Goal: Information Seeking & Learning: Understand process/instructions

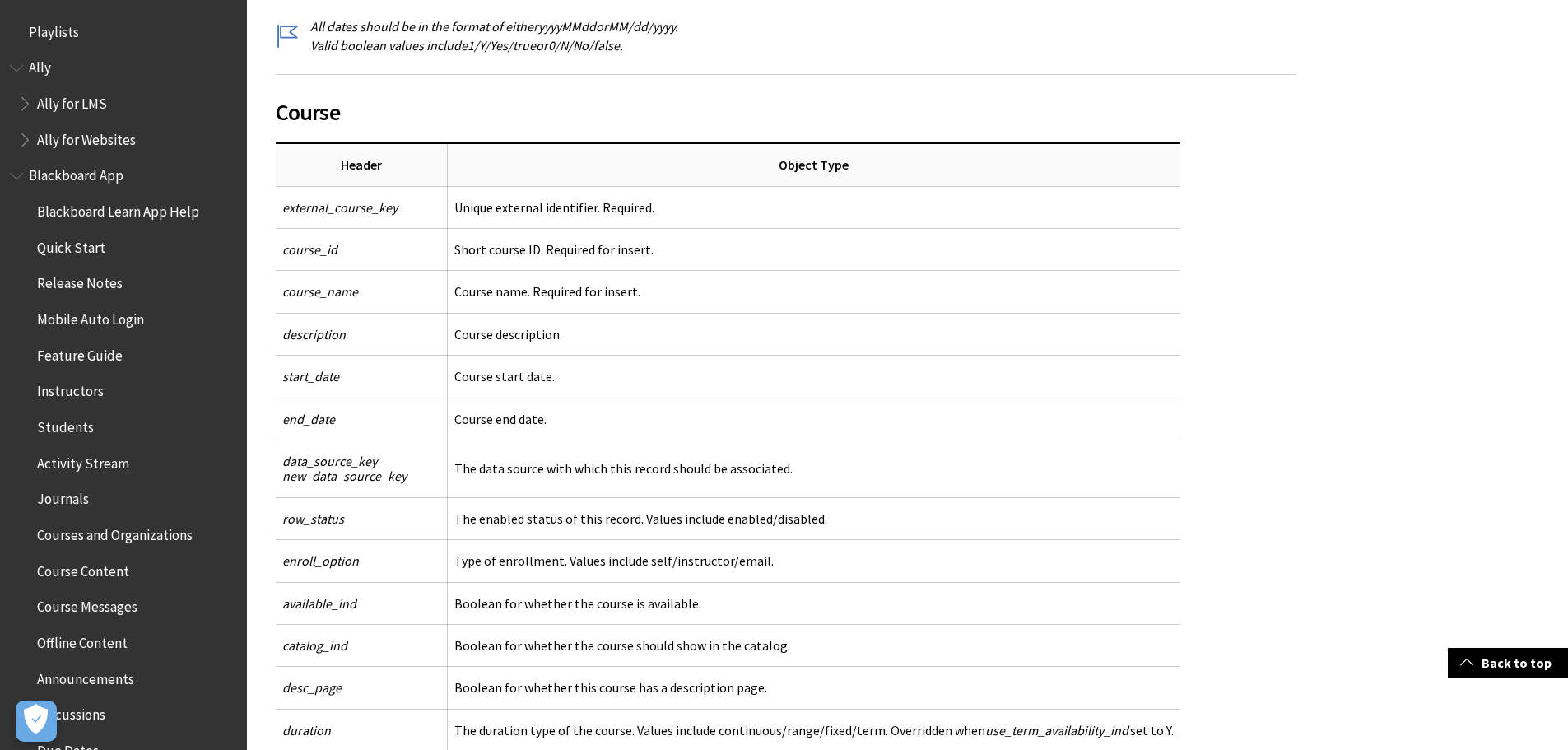
scroll to position [2924, 0]
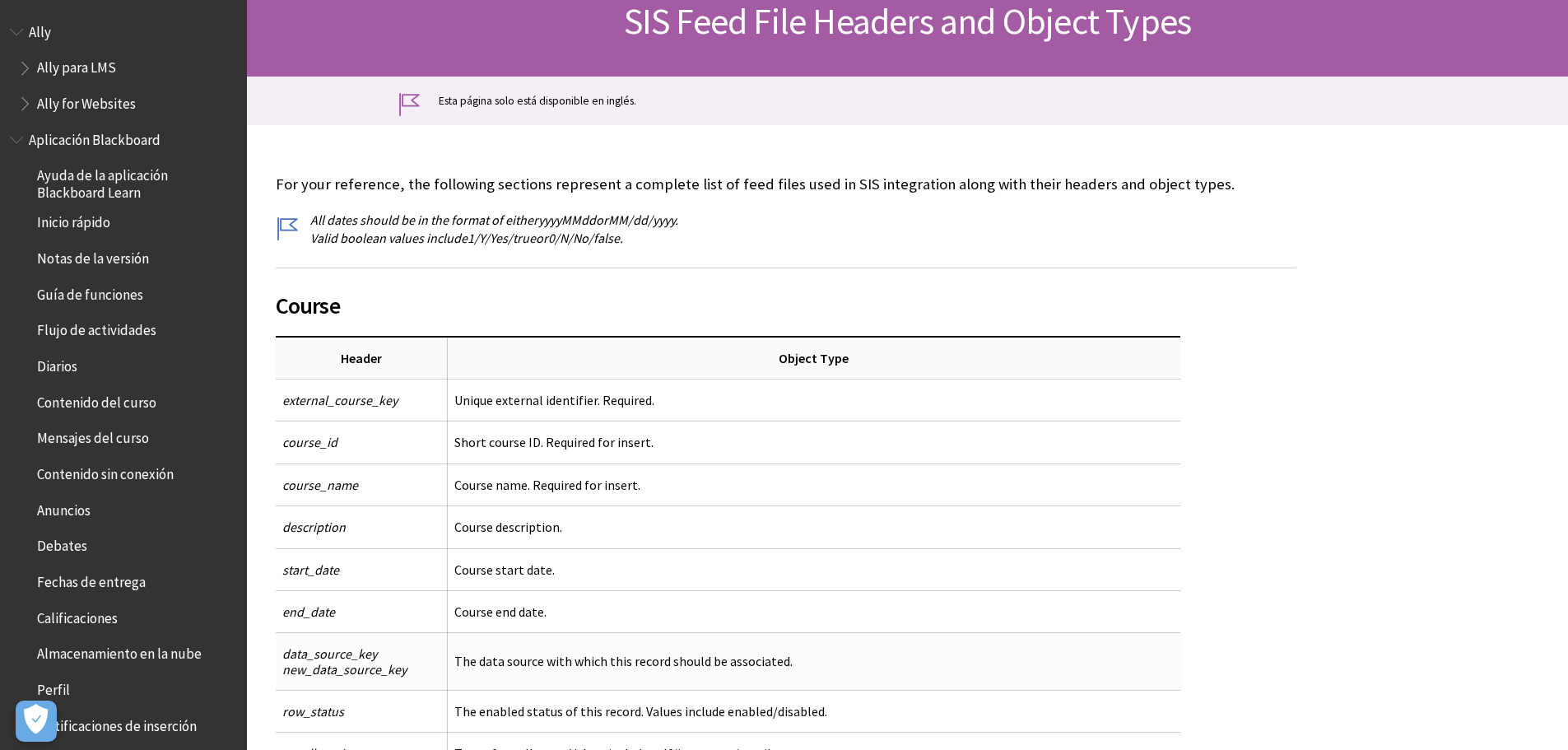
scroll to position [411, 0]
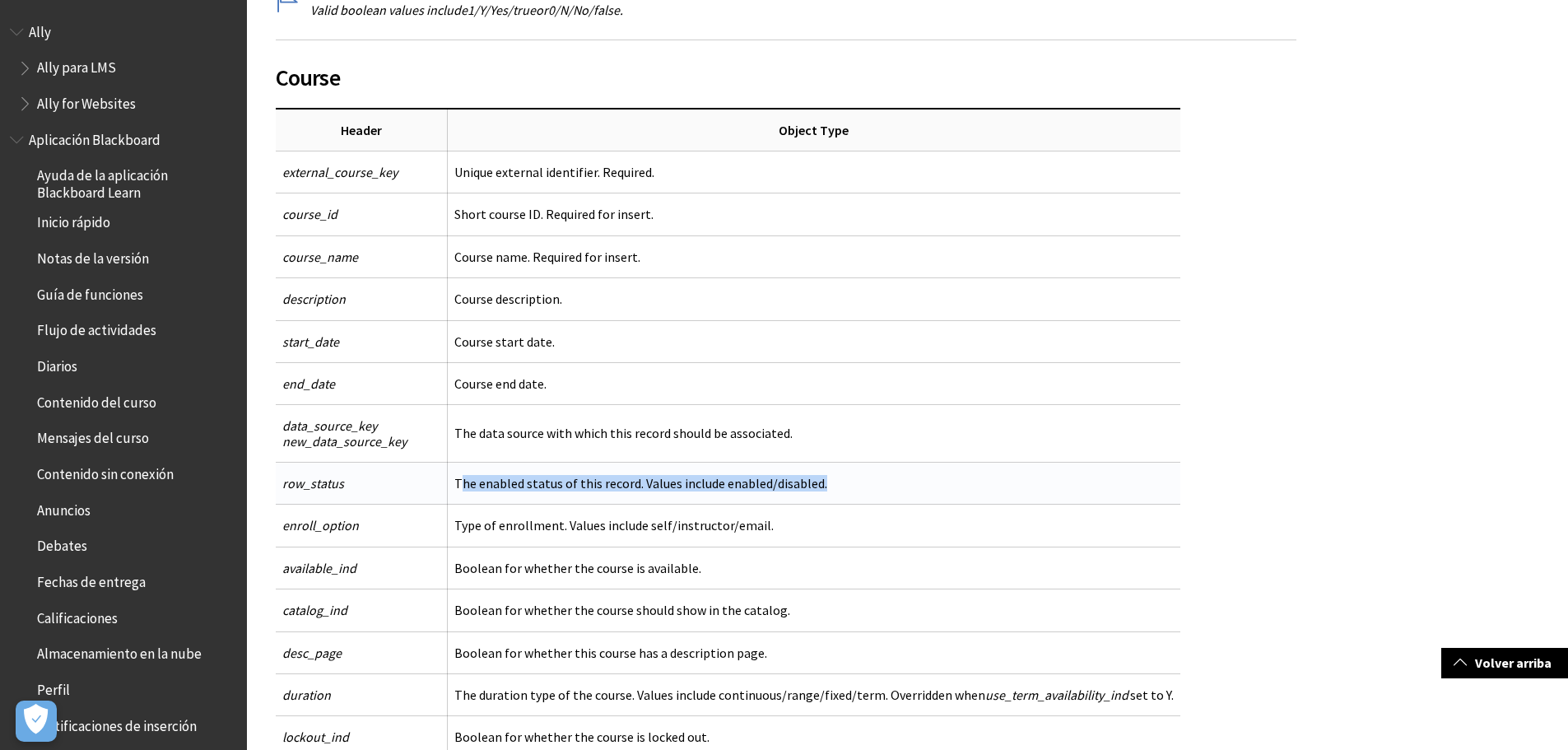
drag, startPoint x: 462, startPoint y: 488, endPoint x: 841, endPoint y: 488, distance: 379.0
click at [841, 488] on td "The enabled status of this record. Values include enabled/disabled." at bounding box center [813, 484] width 734 height 42
click at [842, 488] on td "The enabled status of this record. Values include enabled/disabled." at bounding box center [813, 484] width 734 height 42
drag, startPoint x: 770, startPoint y: 481, endPoint x: 446, endPoint y: 482, distance: 324.0
click at [540, 482] on td "The enabled status of this record. Values include enabled/disabled." at bounding box center [813, 484] width 734 height 42
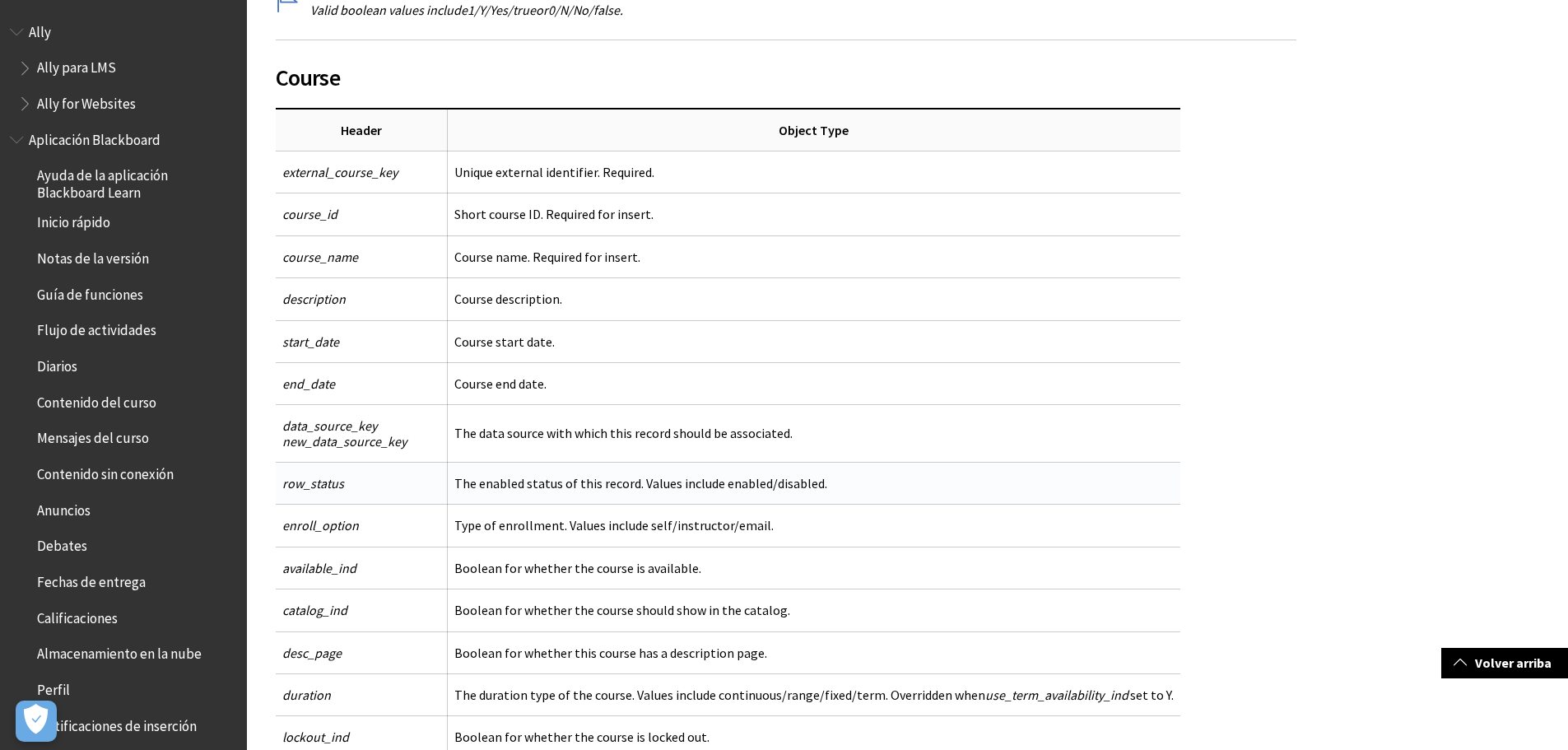
click at [312, 481] on span "row_status" at bounding box center [313, 483] width 62 height 16
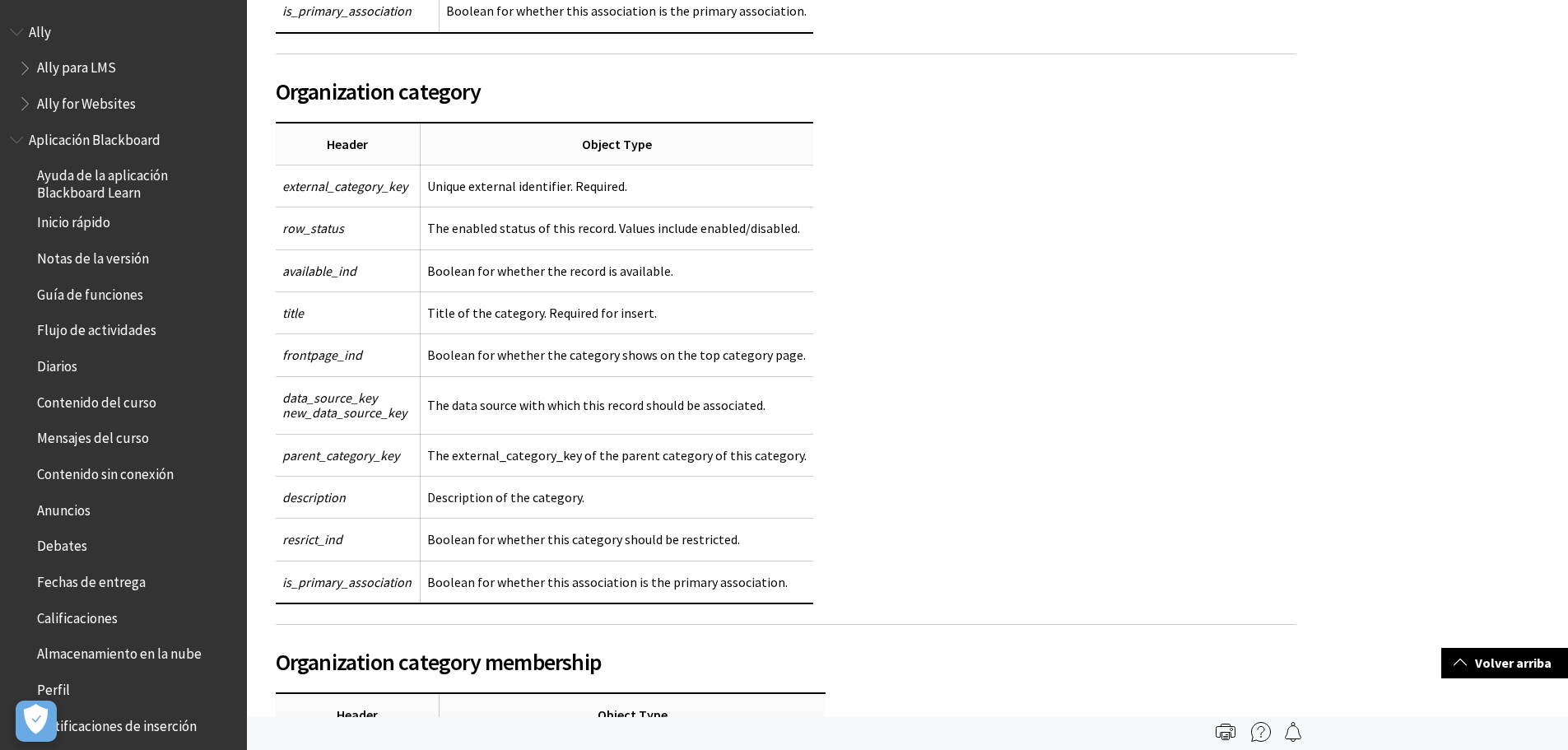
scroll to position [0, 0]
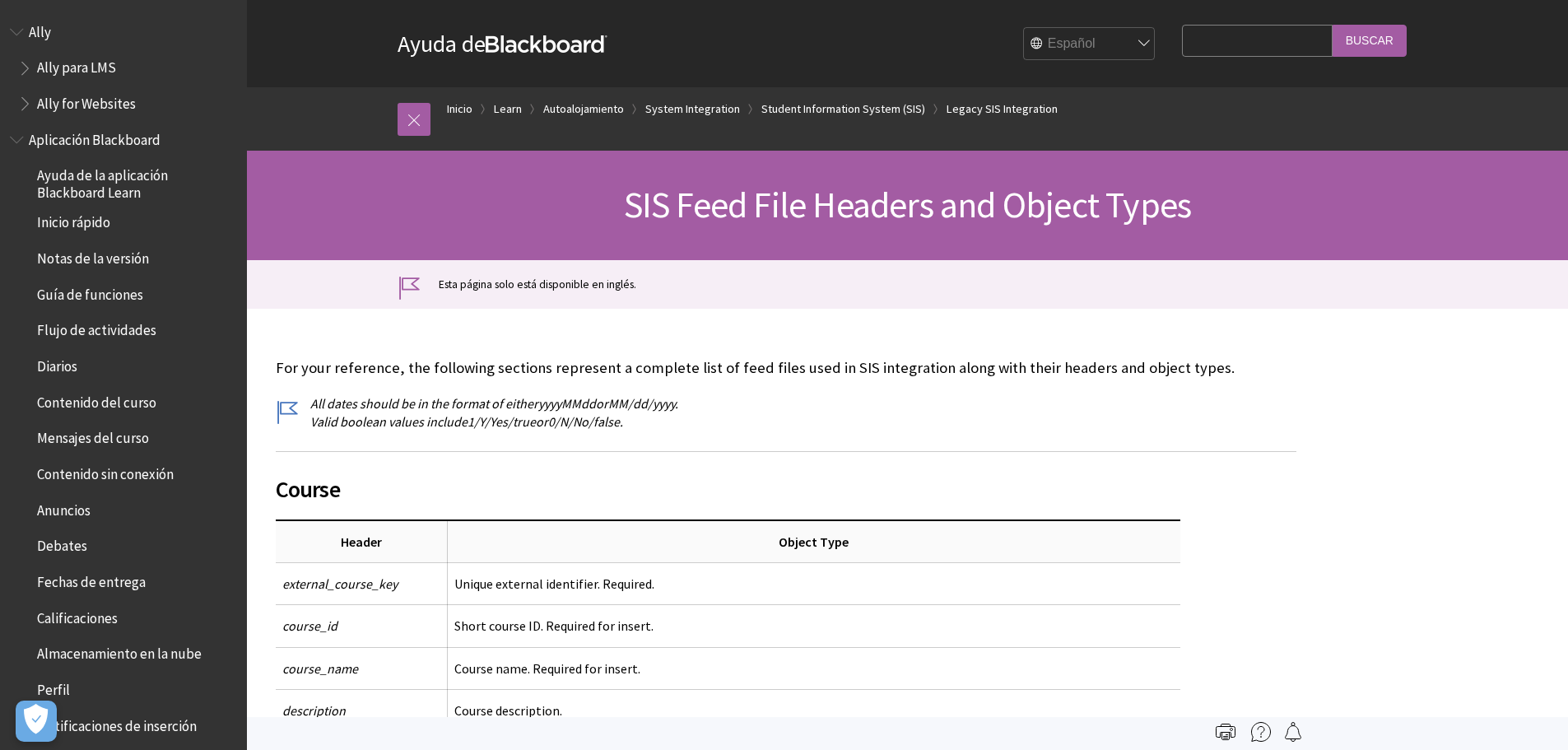
click at [1224, 53] on input "Search Query" at bounding box center [1257, 41] width 150 height 32
paste input "2024_10_C_80058"
type input "row_status"
click at [1333, 25] on input "Buscar" at bounding box center [1370, 41] width 74 height 32
click at [1352, 37] on input "Buscar" at bounding box center [1370, 41] width 74 height 32
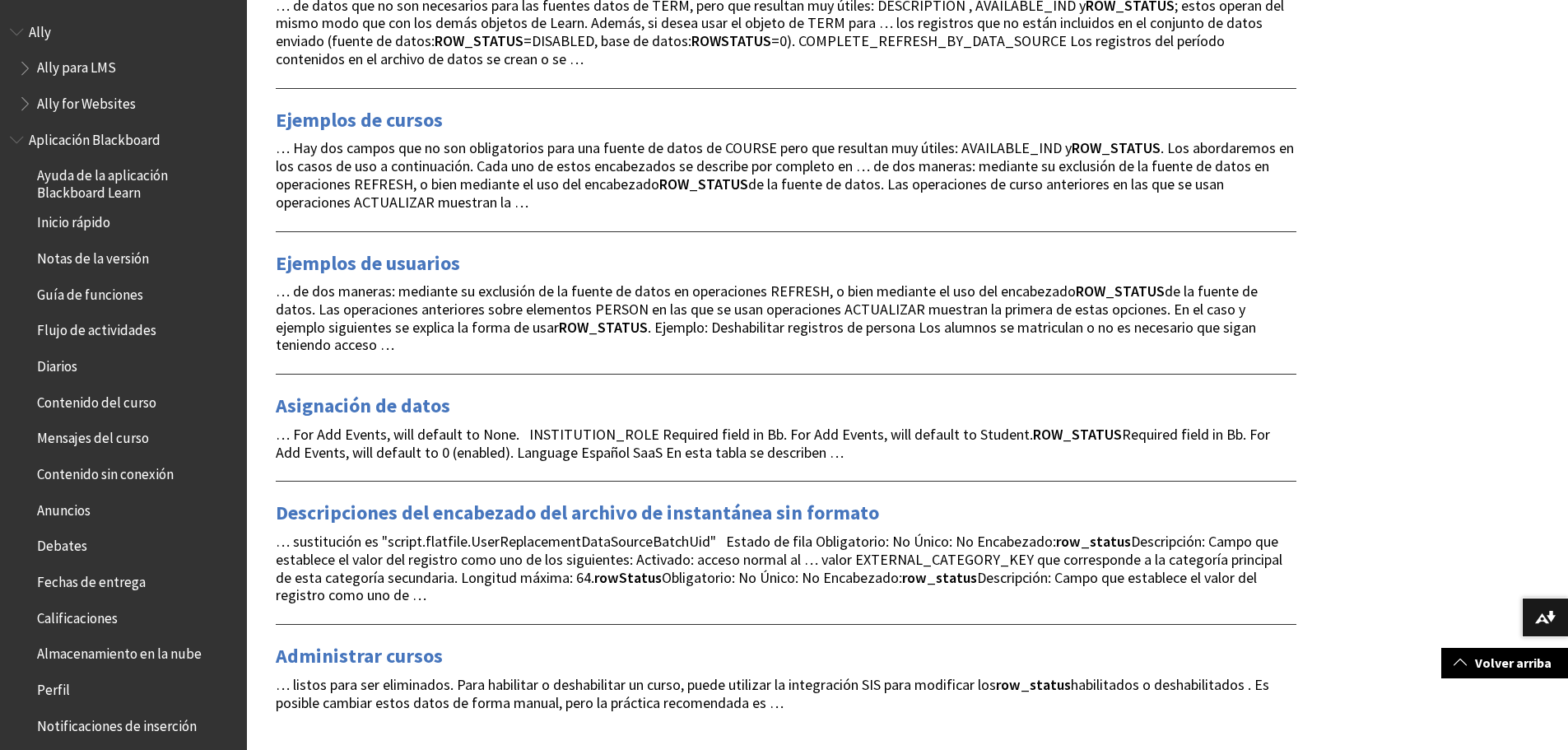
scroll to position [746, 0]
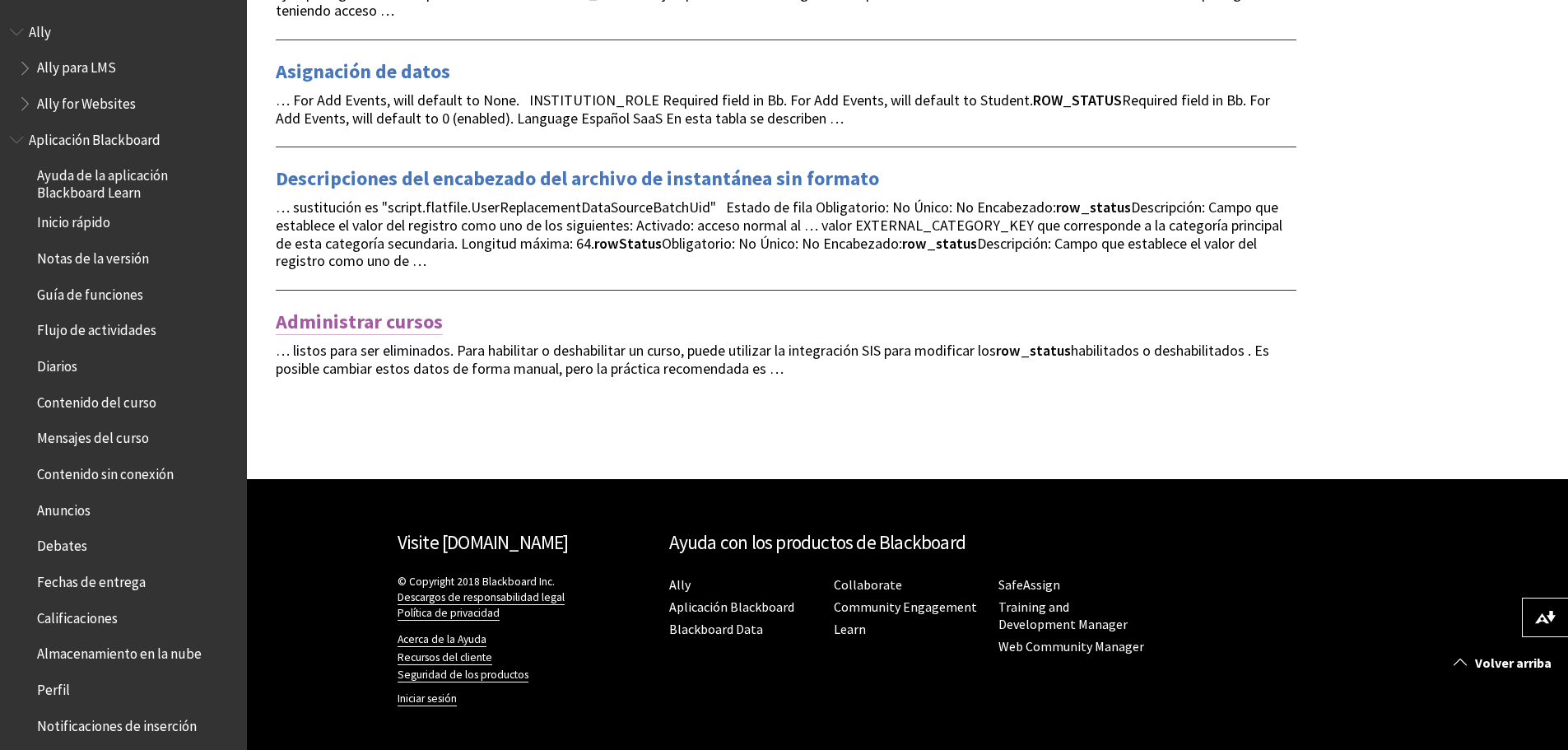
click at [409, 315] on link "Administrar cursos" at bounding box center [359, 322] width 167 height 27
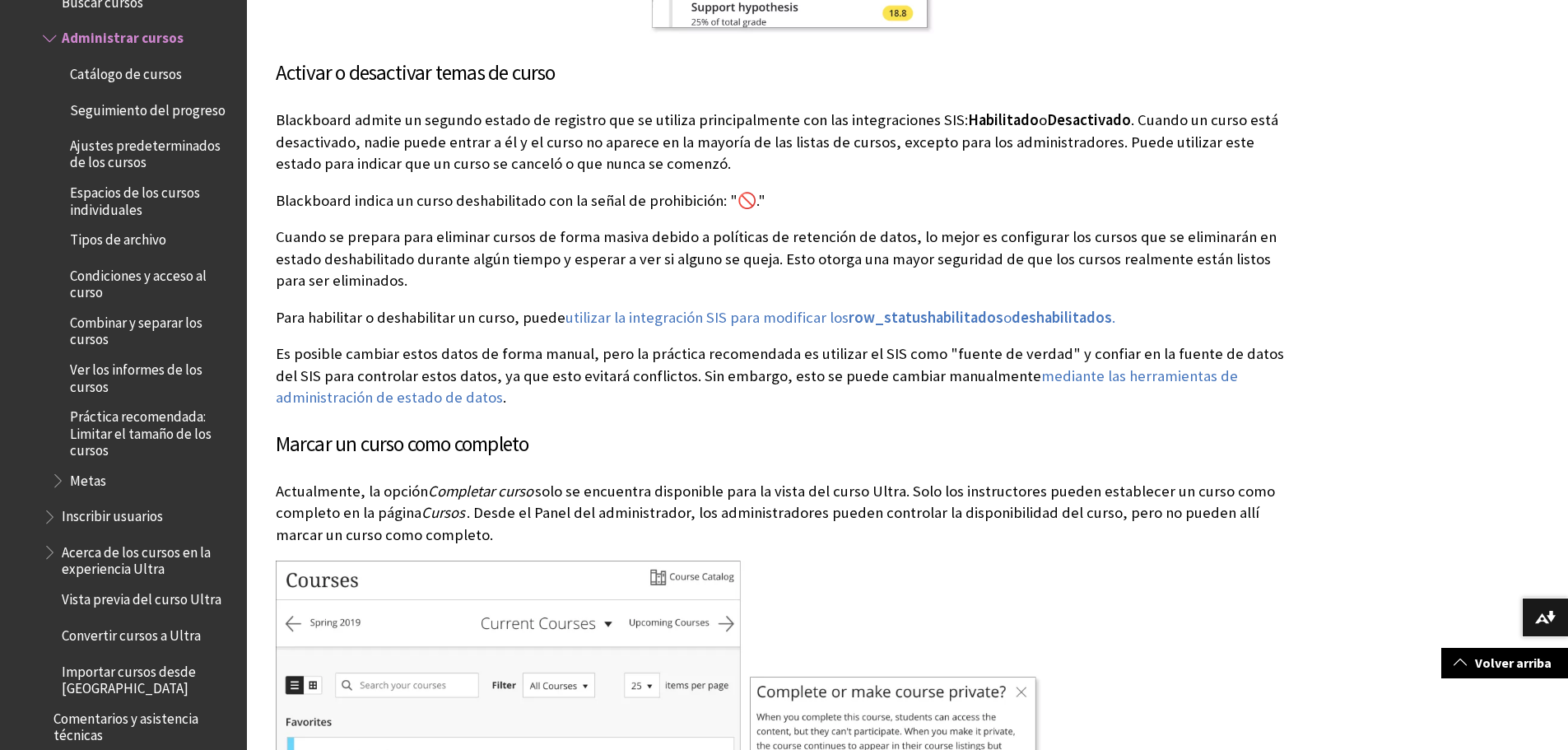
scroll to position [2304, 0]
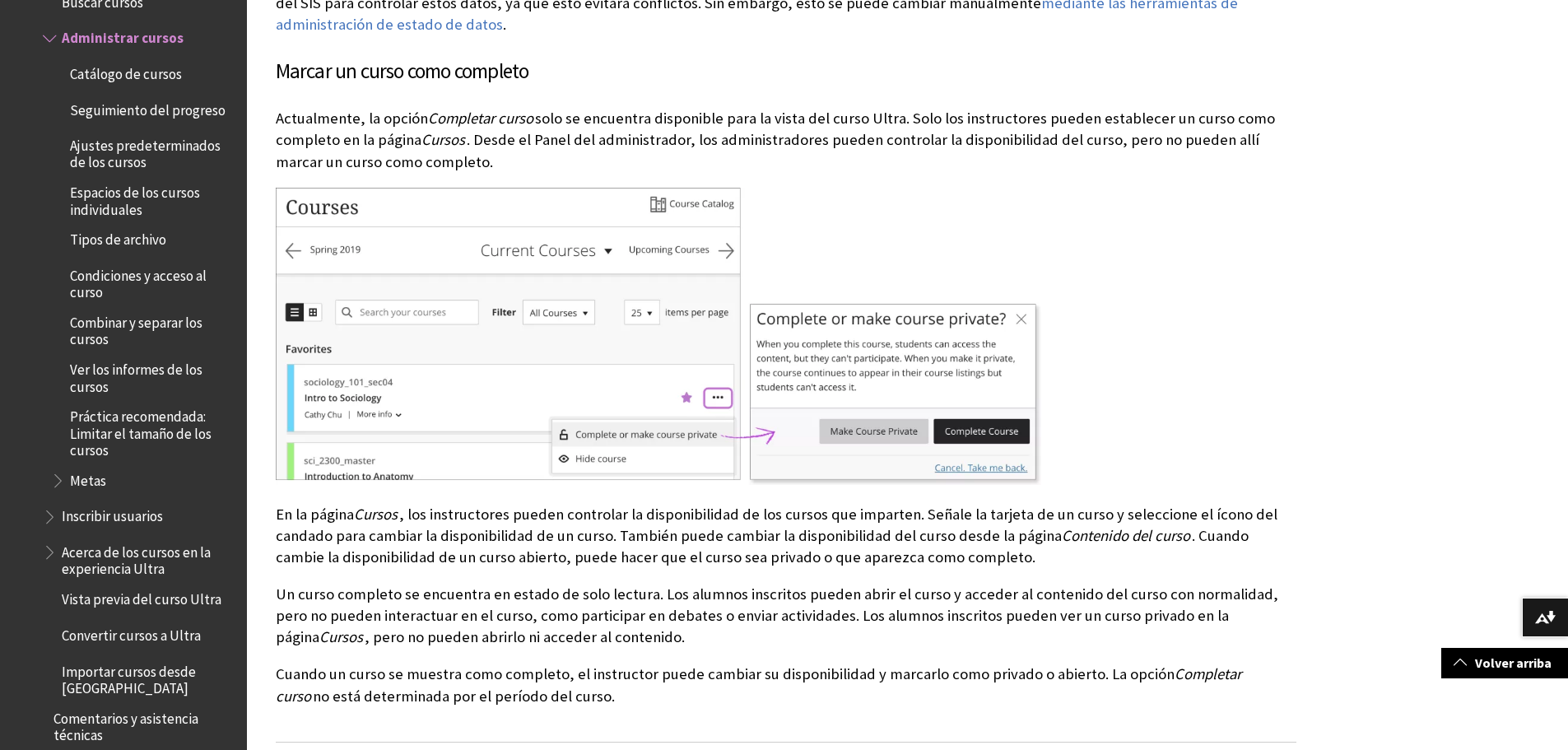
click at [1196, 367] on div at bounding box center [786, 338] width 1021 height 300
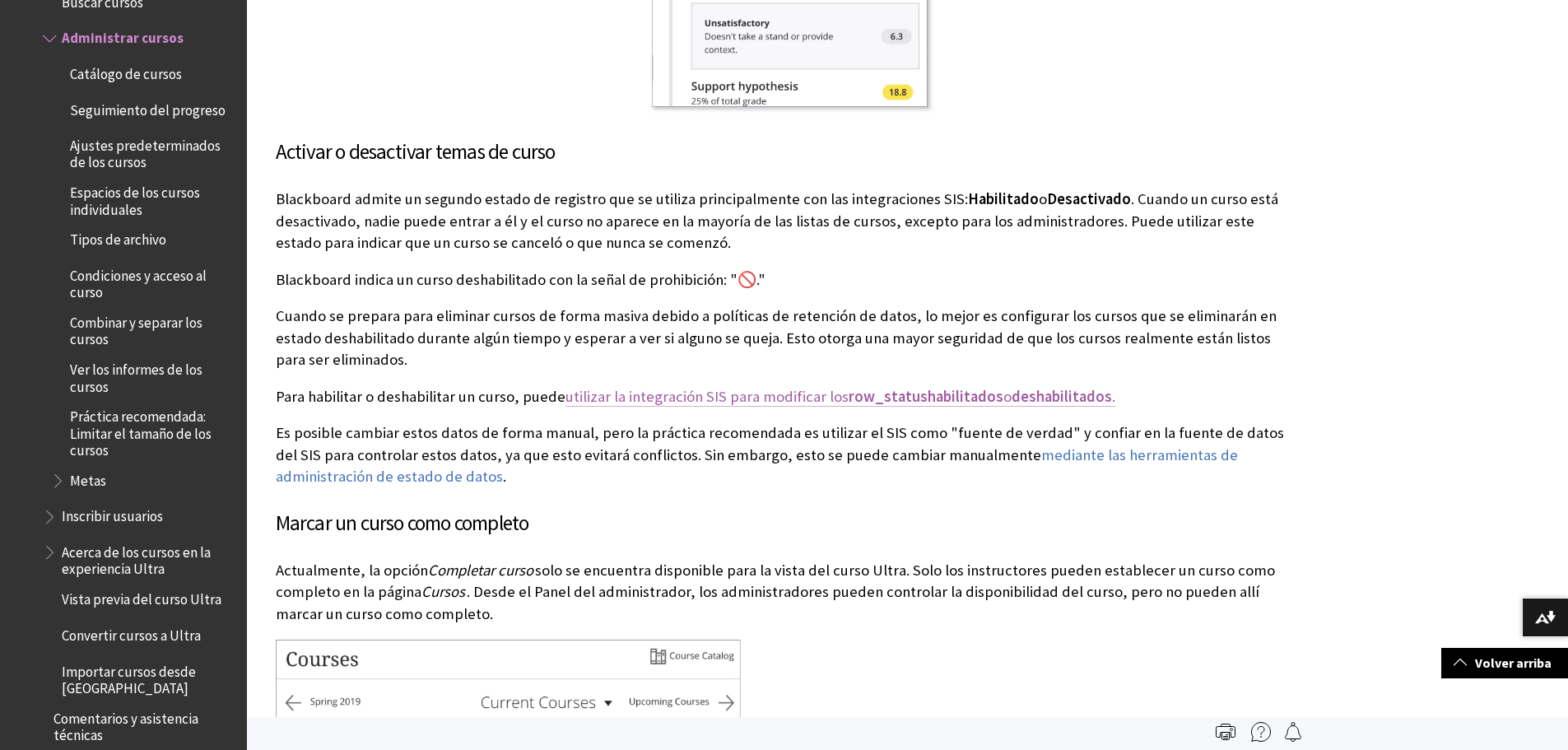
click at [928, 387] on span "habilitados" at bounding box center [965, 397] width 76 height 19
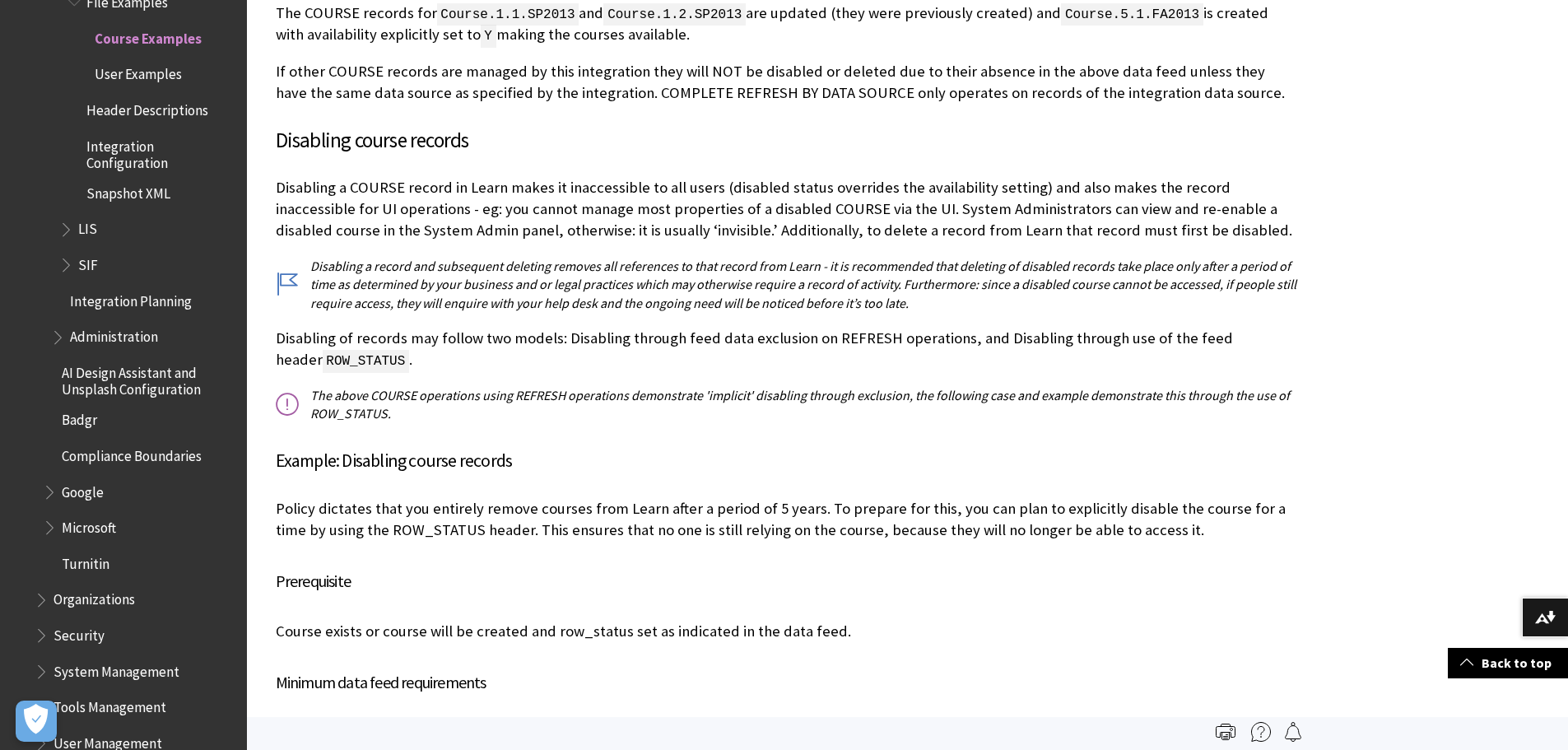
scroll to position [7919, 0]
click at [706, 448] on h4 "Example: Disabling course records" at bounding box center [786, 462] width 1021 height 28
drag, startPoint x: 447, startPoint y: 221, endPoint x: 811, endPoint y: 227, distance: 364.0
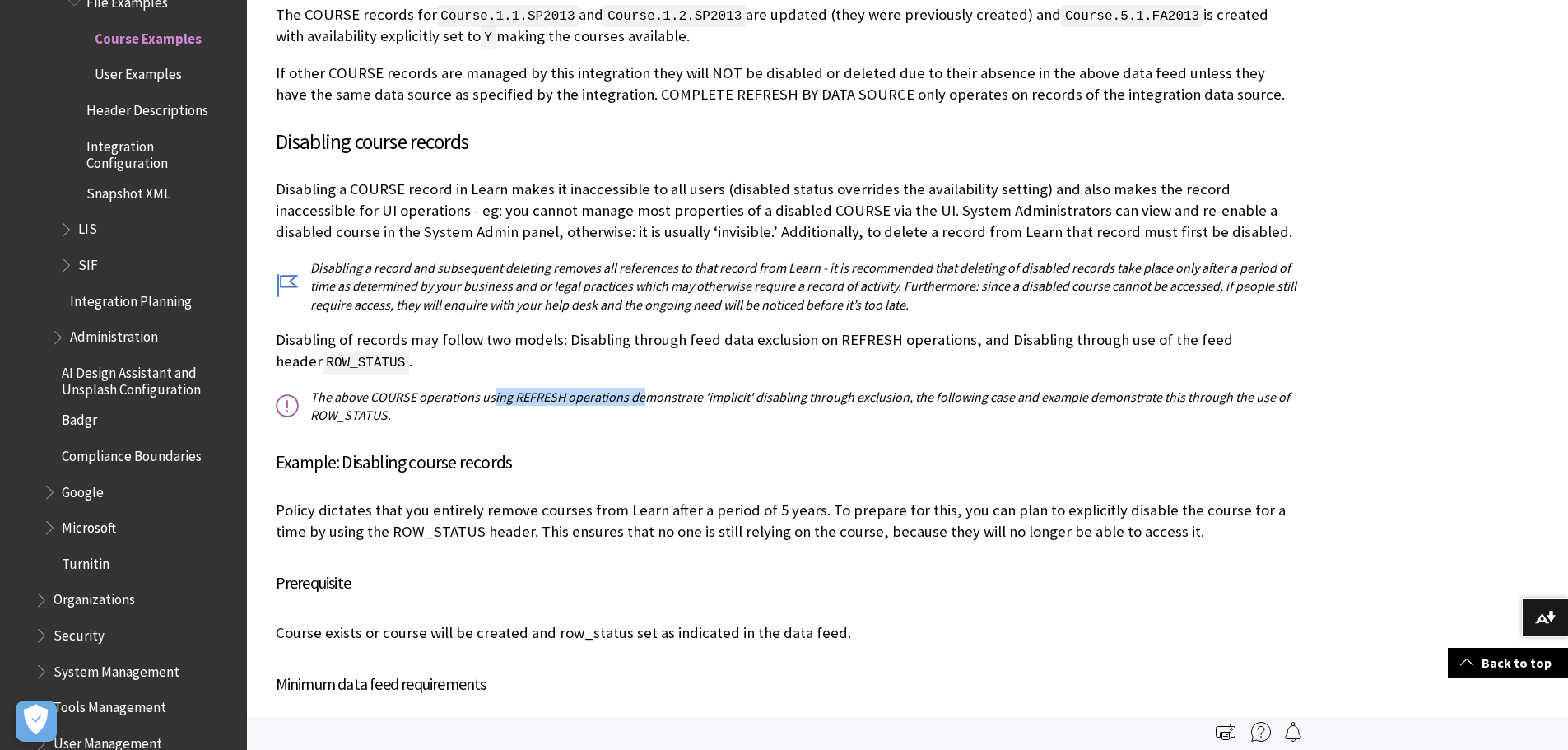
drag, startPoint x: 493, startPoint y: 283, endPoint x: 645, endPoint y: 294, distance: 152.4
click at [645, 388] on p "The above COURSE operations using REFRESH operations demonstrate 'implicit' dis…" at bounding box center [786, 406] width 1021 height 37
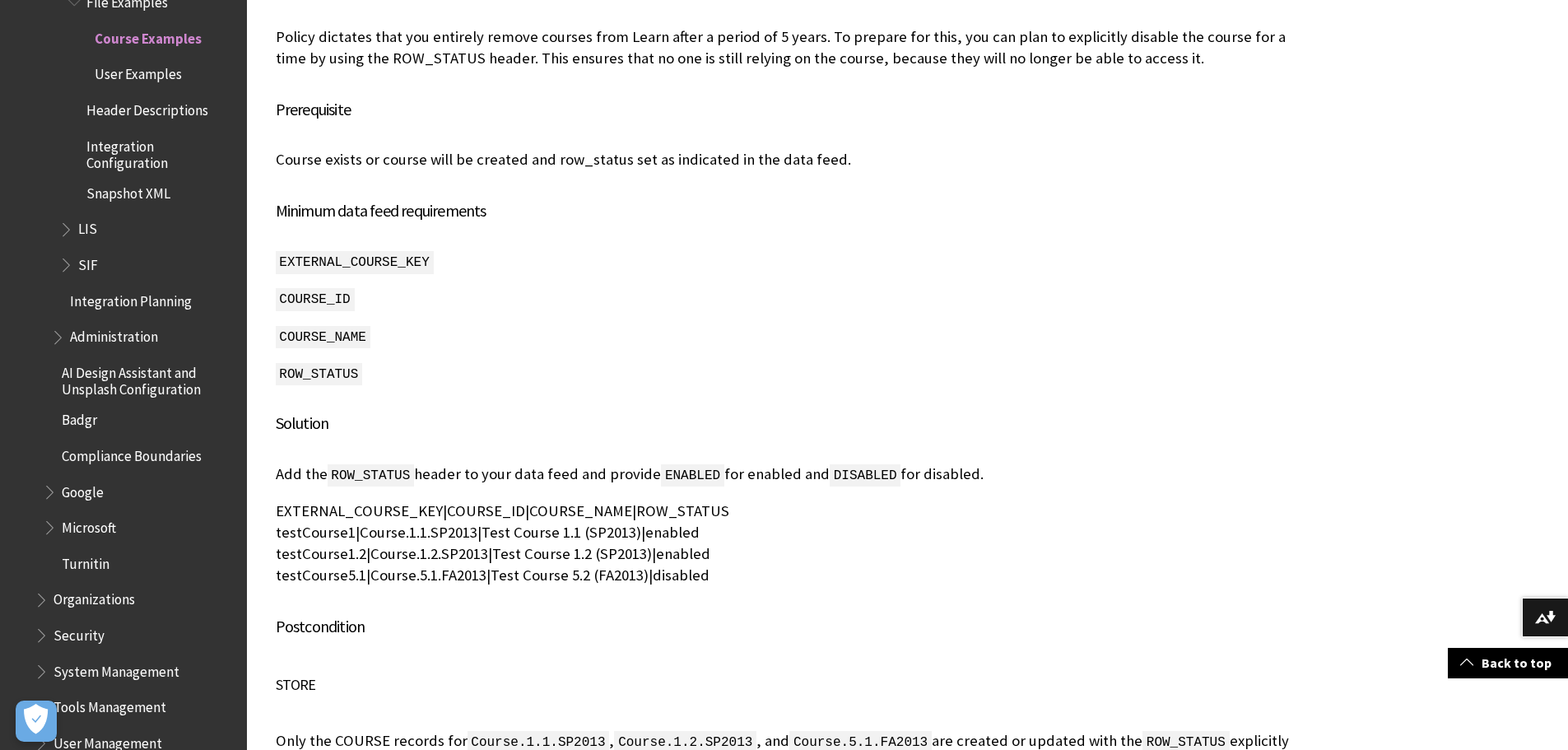
scroll to position [8413, 0]
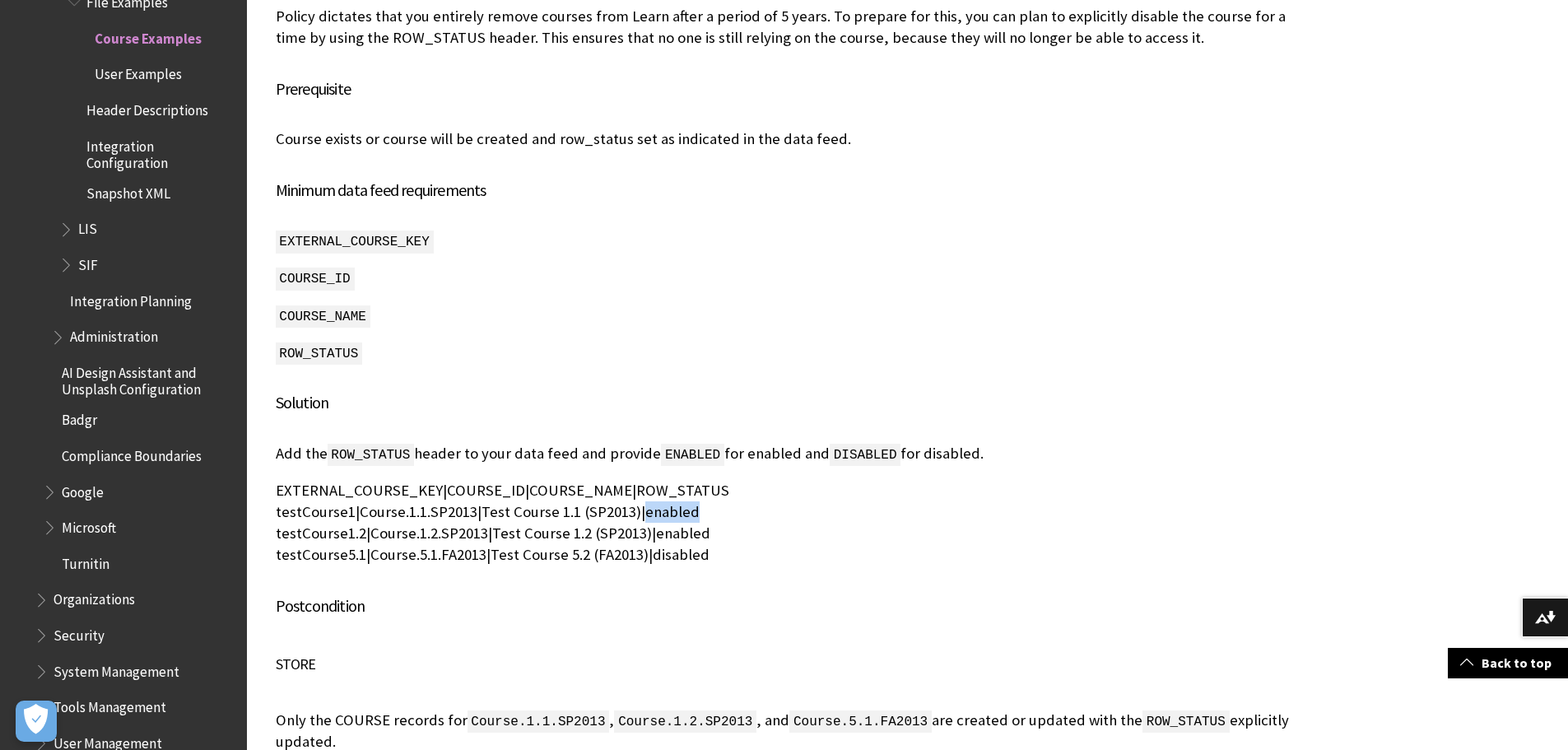
drag, startPoint x: 640, startPoint y: 406, endPoint x: 853, endPoint y: 517, distance: 240.2
click at [731, 480] on p "EXTERNAL_COURSE_KEY|COURSE_ID|COURSE_NAME|ROW_STATUS testCourse1|Course.1.1.SP2…" at bounding box center [786, 523] width 1021 height 86
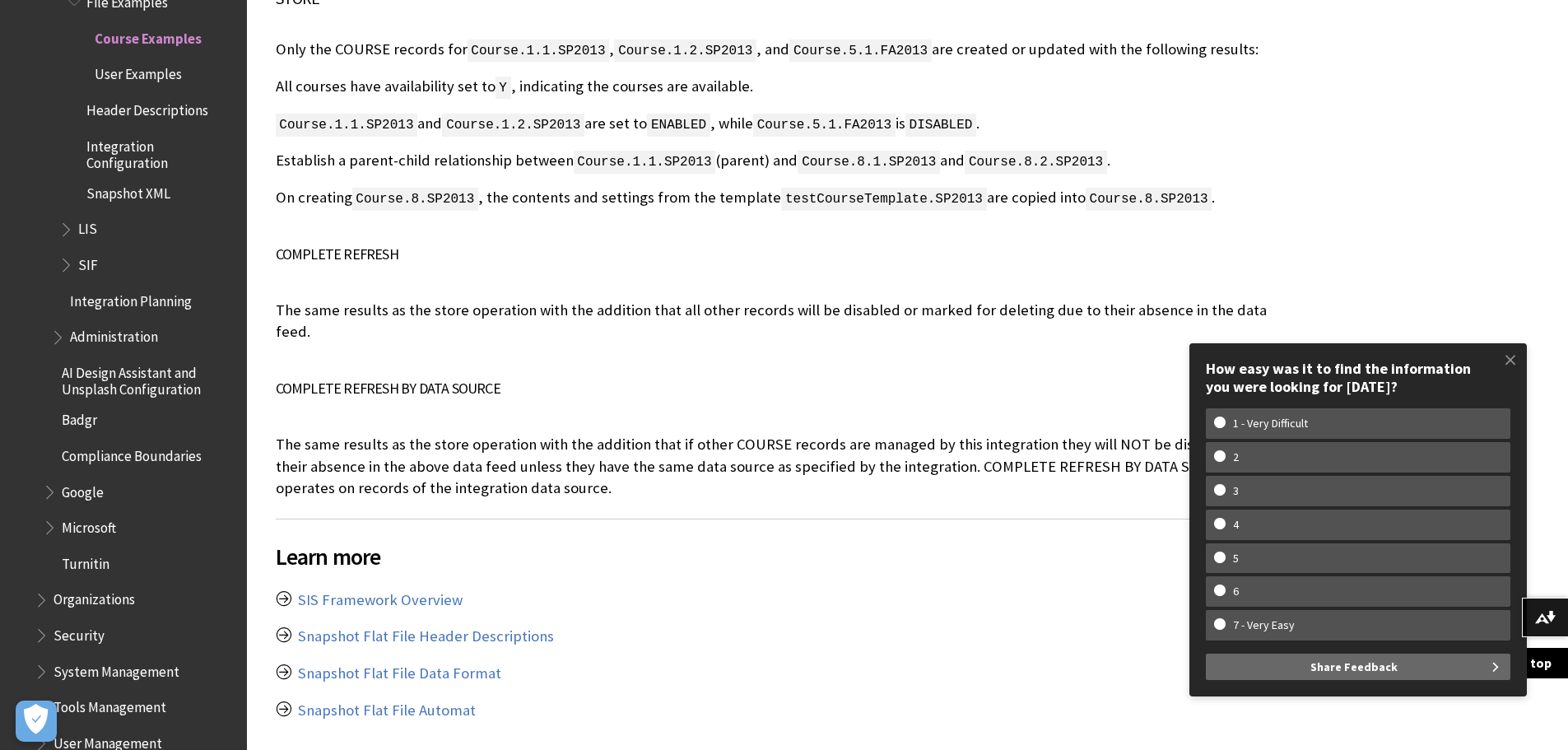
scroll to position [12692, 0]
